Goal: Download file/media

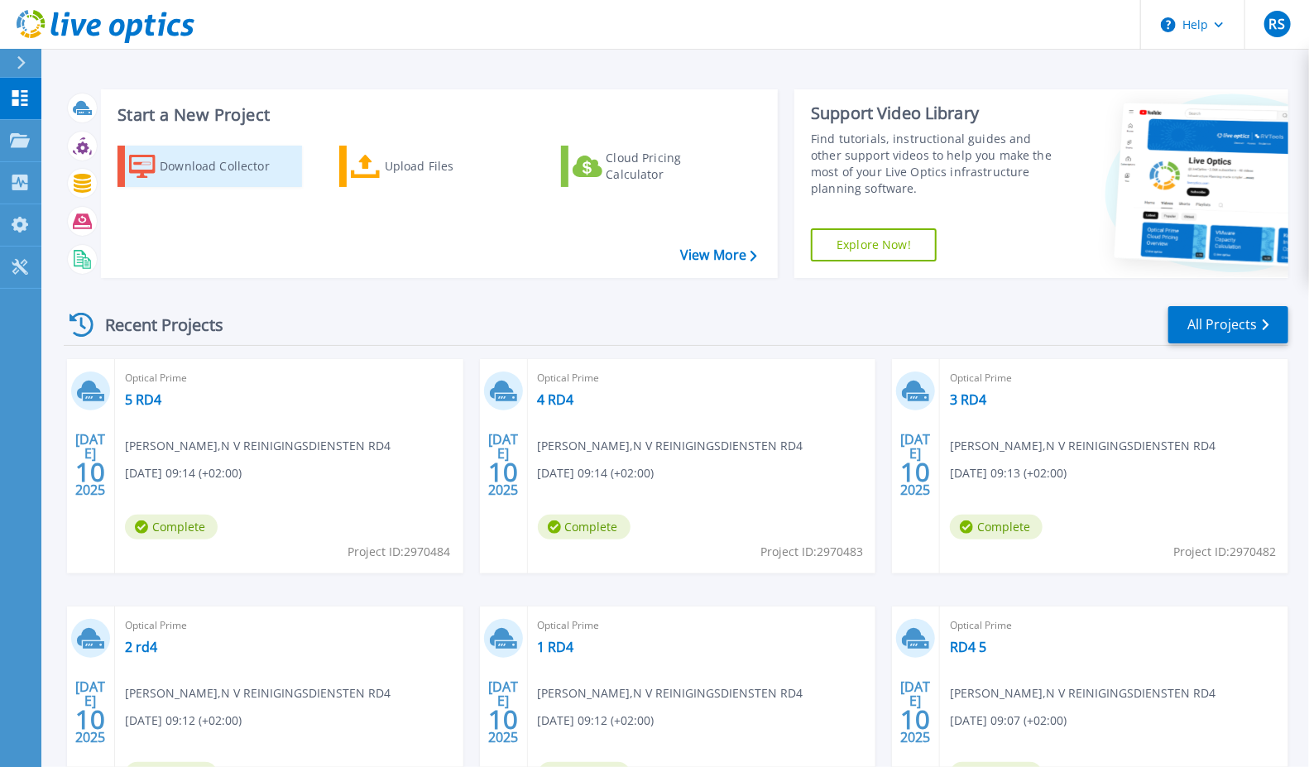
click at [228, 156] on div "Download Collector" at bounding box center [226, 166] width 132 height 33
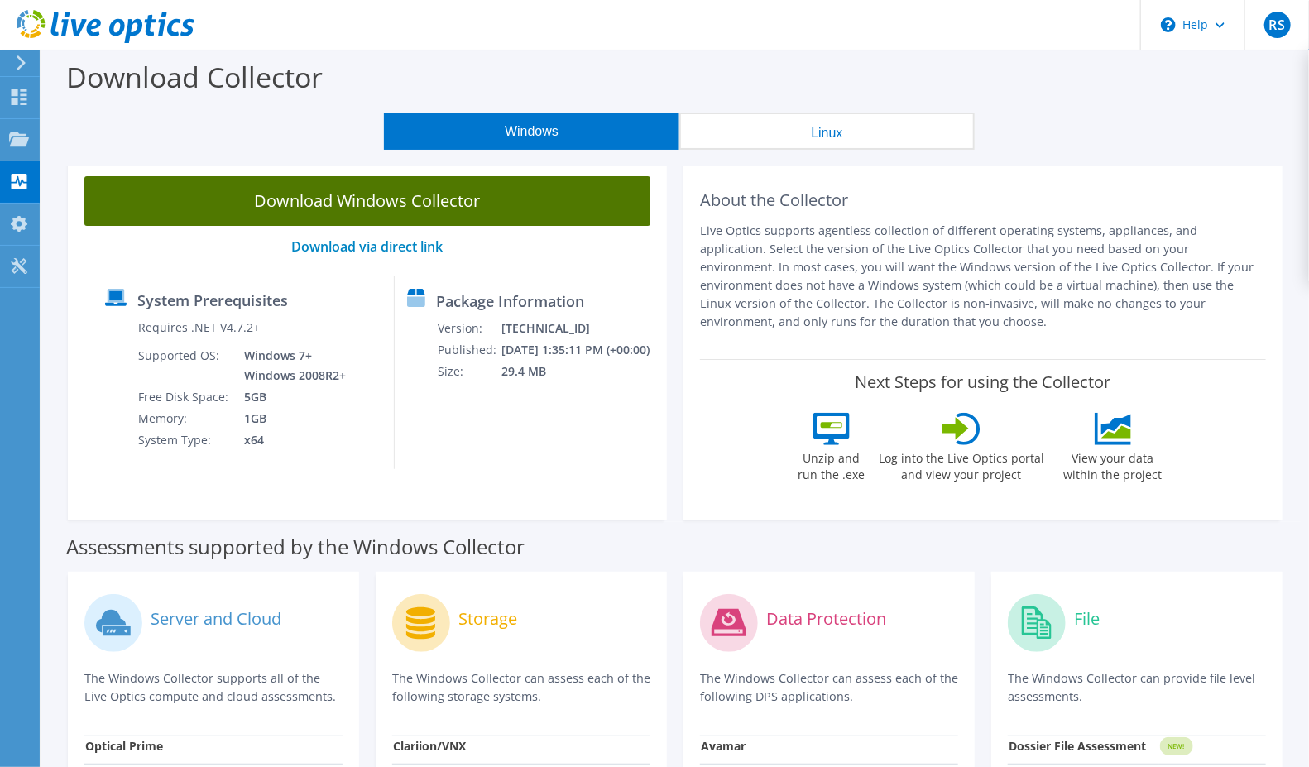
click at [504, 202] on link "Download Windows Collector" at bounding box center [367, 201] width 566 height 50
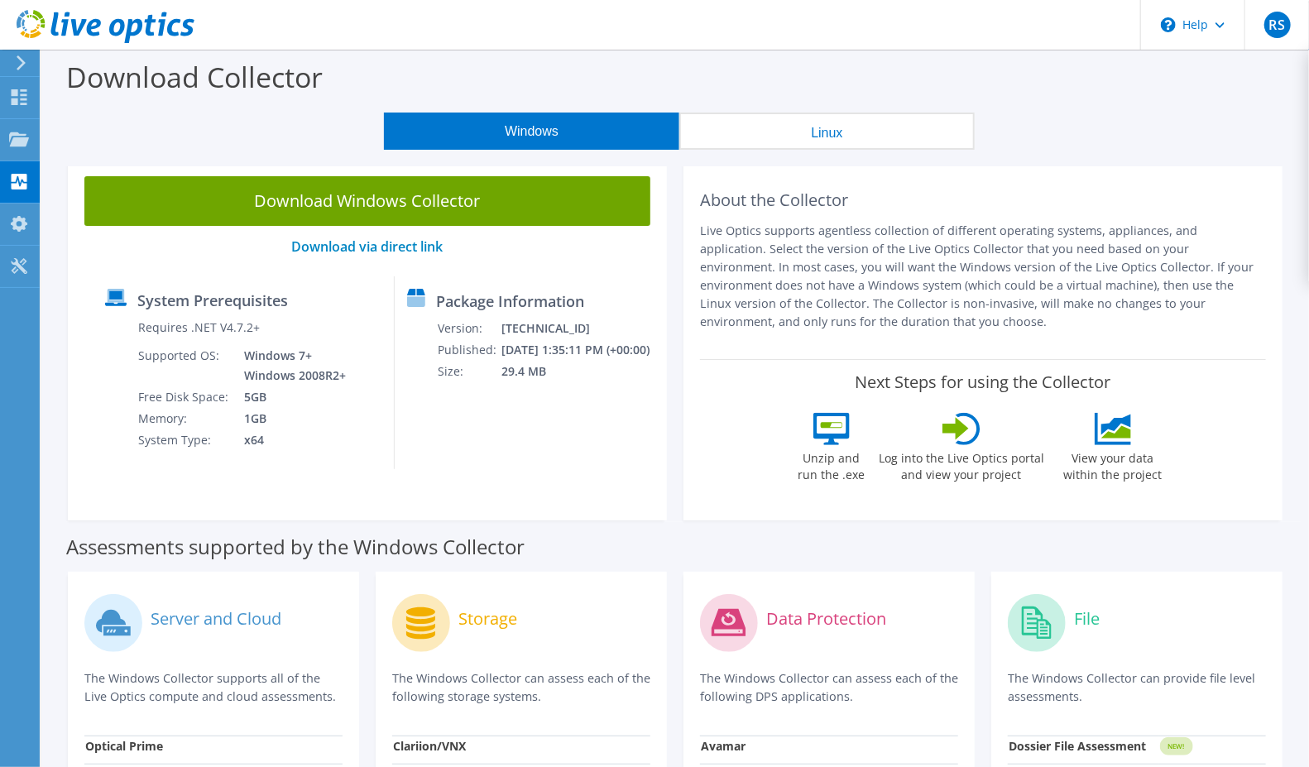
click at [0, 0] on div at bounding box center [0, 0] width 0 height 0
click at [17, 61] on icon at bounding box center [21, 62] width 12 height 15
